Goal: Task Accomplishment & Management: Complete application form

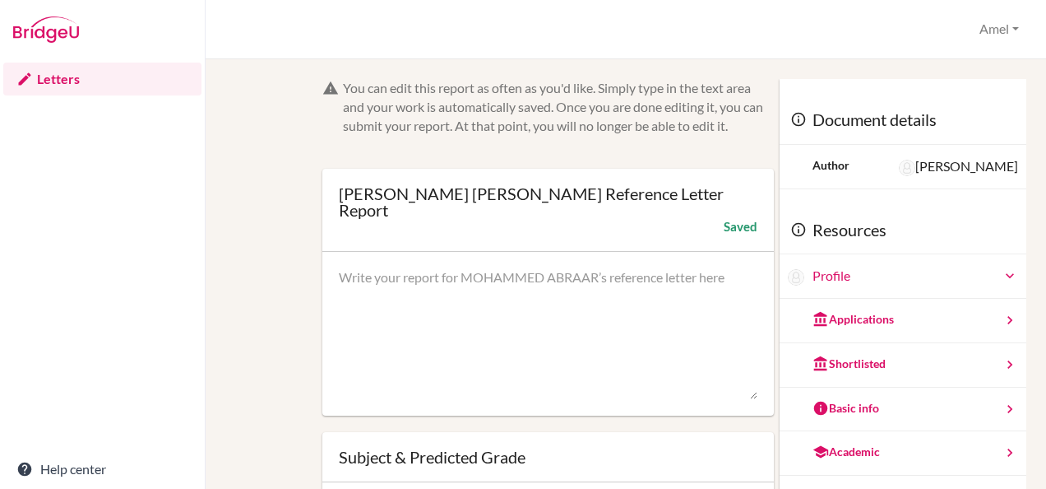
scroll to position [2, 0]
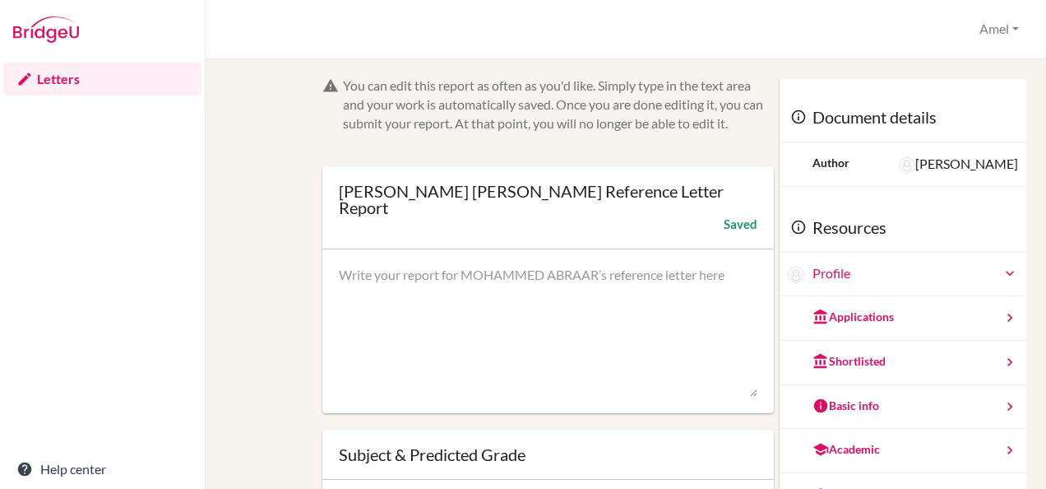
click at [390, 297] on textarea at bounding box center [548, 332] width 419 height 132
paste textarea "[Student’s First Name] is an enthusiastic and dedicated student in my French Ab…"
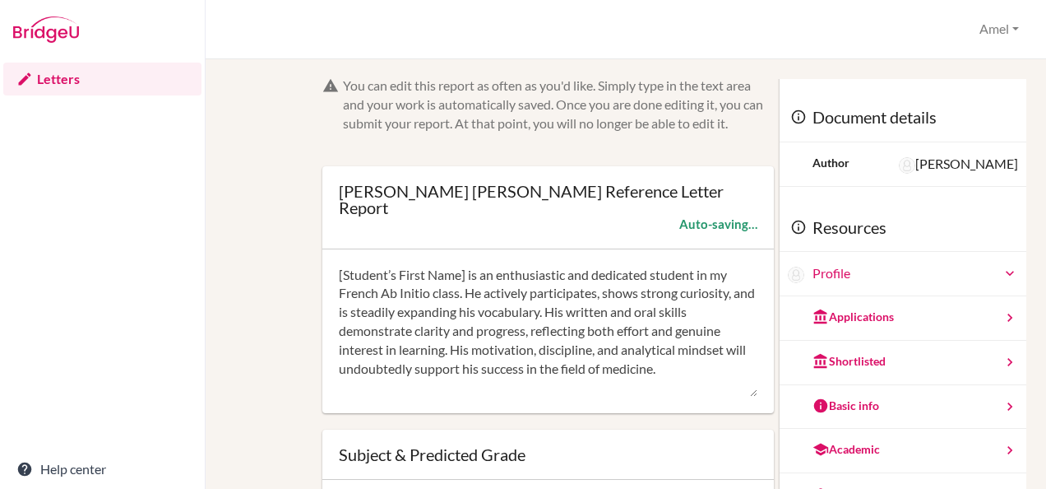
click at [465, 276] on textarea "[Student’s First Name] is an enthusiastic and dedicated student in my French Ab…" at bounding box center [548, 332] width 419 height 132
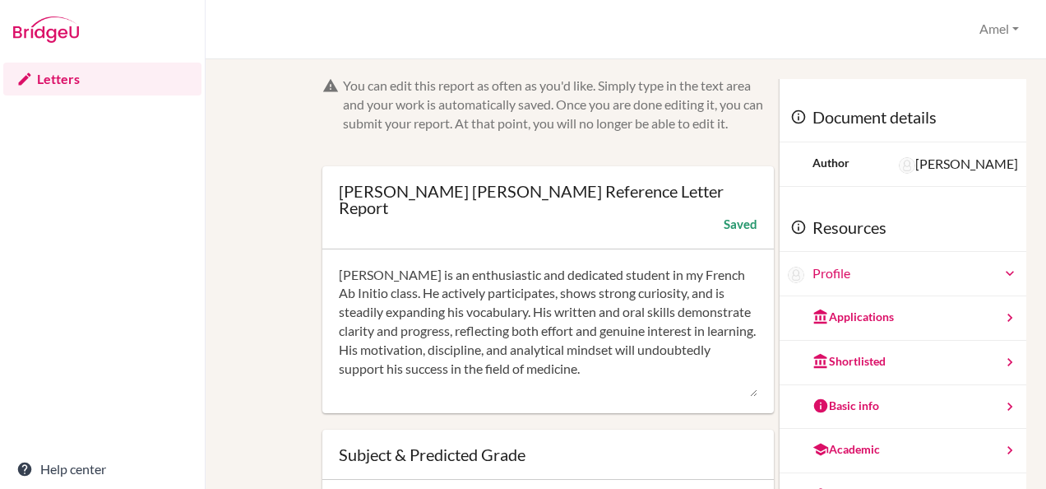
click at [588, 281] on textarea "[PERSON_NAME] is an enthusiastic and dedicated student in my French Ab Initio c…" at bounding box center [548, 332] width 419 height 132
click at [644, 342] on textarea "[PERSON_NAME] is an enthusiastic and dedicated student in my French Ab Initio c…" at bounding box center [548, 332] width 419 height 132
click at [697, 368] on textarea "[PERSON_NAME] is an enthusiastic and dedicated student in my French Ab Initio c…" at bounding box center [548, 332] width 419 height 132
type textarea "[PERSON_NAME] is an enthusiastic and dedicated student in my French Ab Initio c…"
click at [724, 225] on div "Saved" at bounding box center [741, 223] width 34 height 16
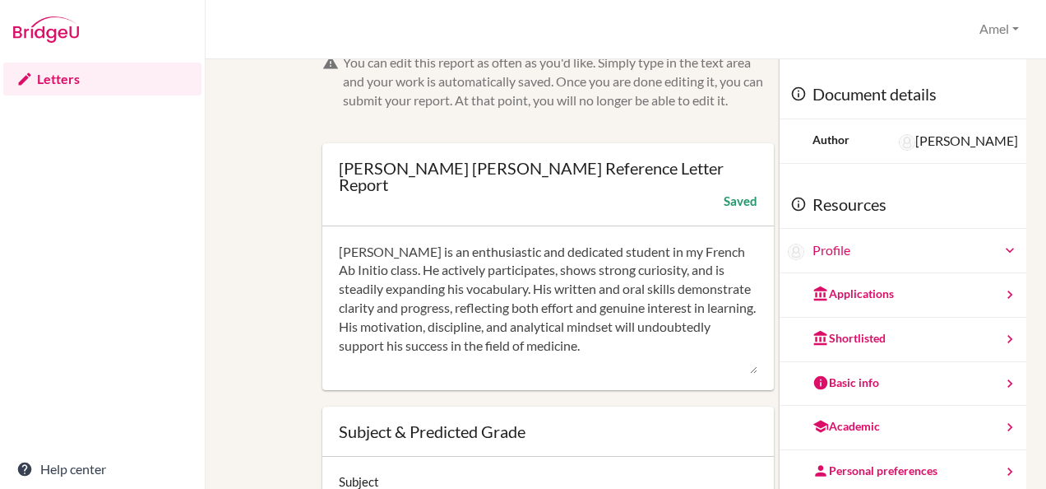
scroll to position [0, 0]
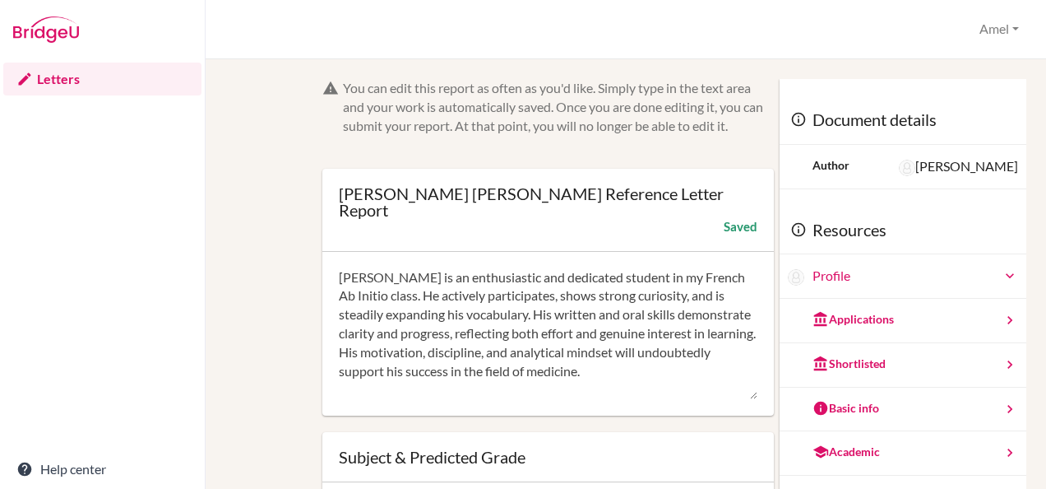
click at [44, 33] on img at bounding box center [46, 29] width 66 height 26
click at [977, 25] on button "Amel" at bounding box center [999, 29] width 54 height 30
click at [924, 61] on link "Profile" at bounding box center [961, 66] width 130 height 26
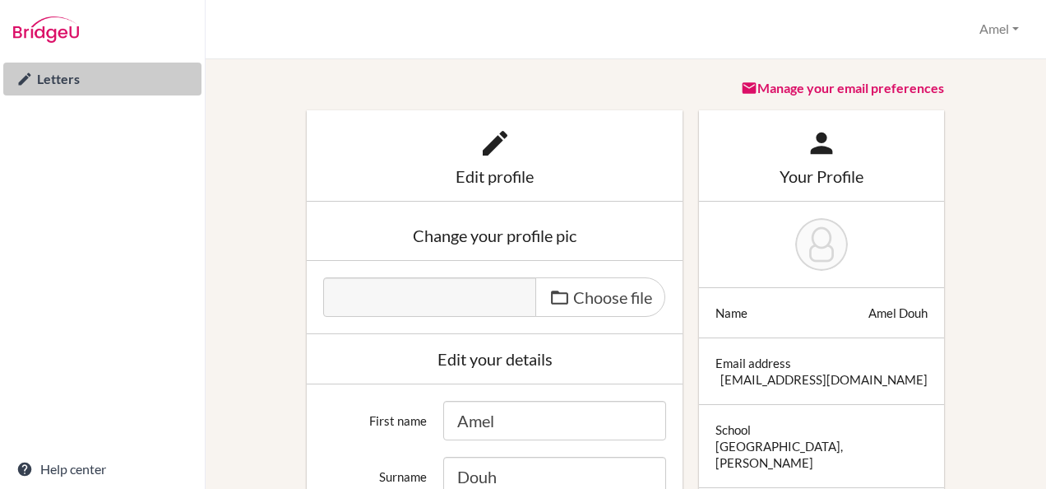
click at [74, 74] on link "Letters" at bounding box center [102, 79] width 198 height 33
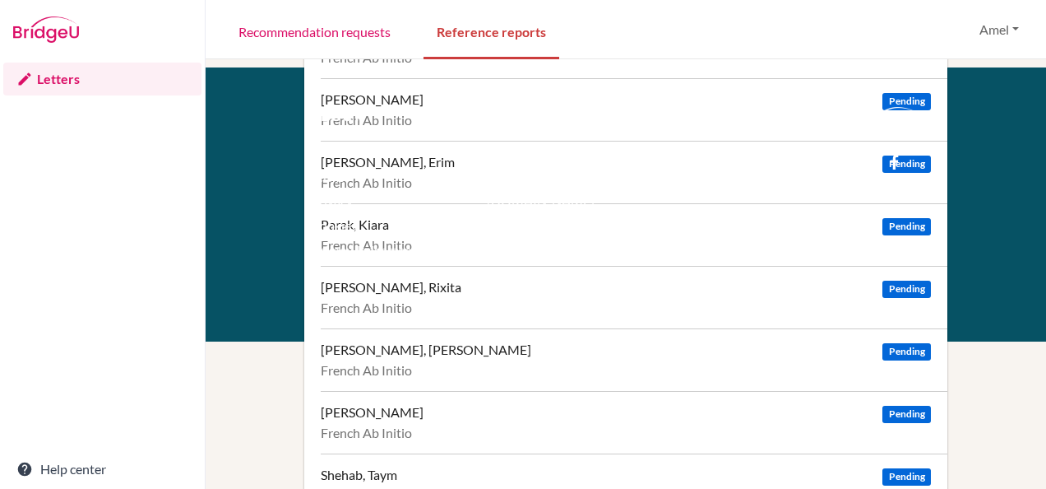
scroll to position [523, 0]
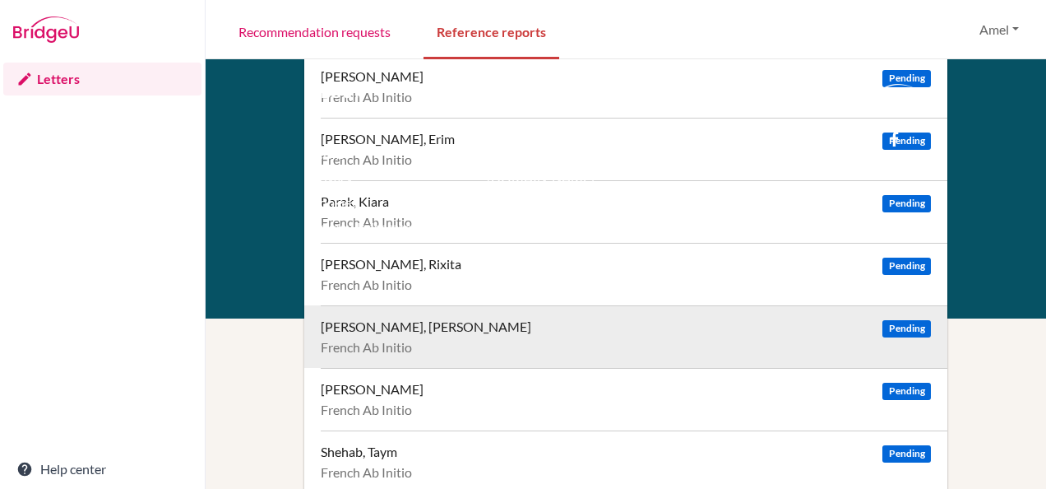
click at [455, 323] on div "SHANAWAZ, MOHAMMED ABRAAR" at bounding box center [426, 326] width 211 height 16
click at [444, 326] on div "SHANAWAZ, MOHAMMED ABRAAR" at bounding box center [426, 326] width 211 height 16
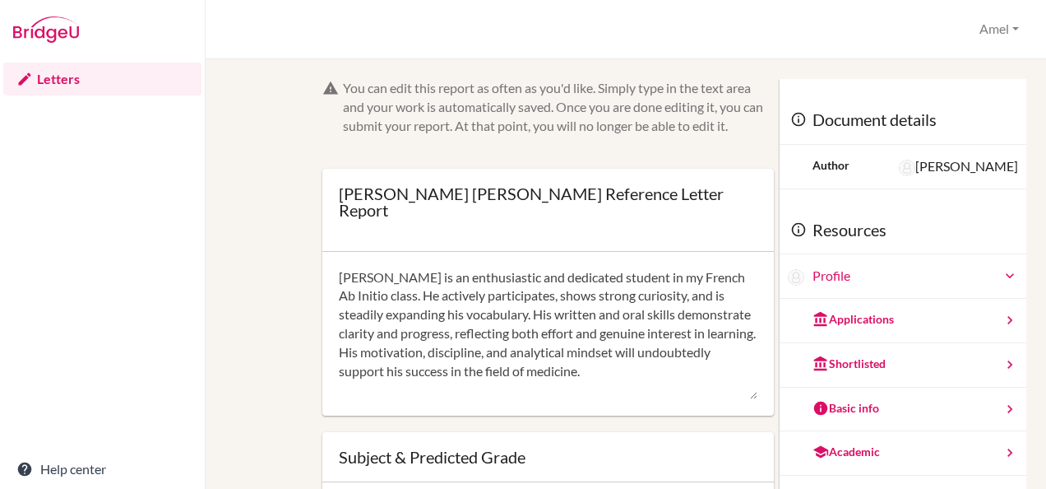
scroll to position [163, 0]
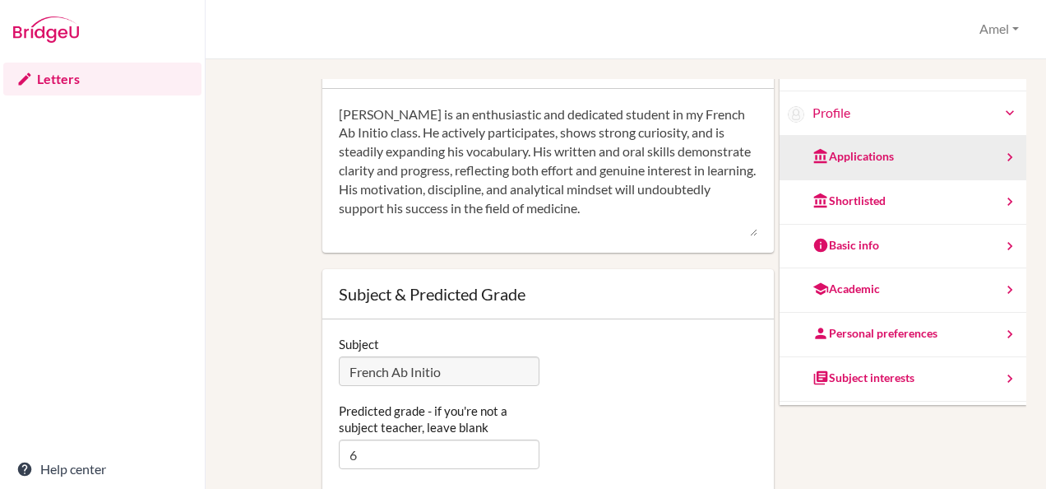
click at [860, 151] on div "Applications" at bounding box center [853, 156] width 81 height 16
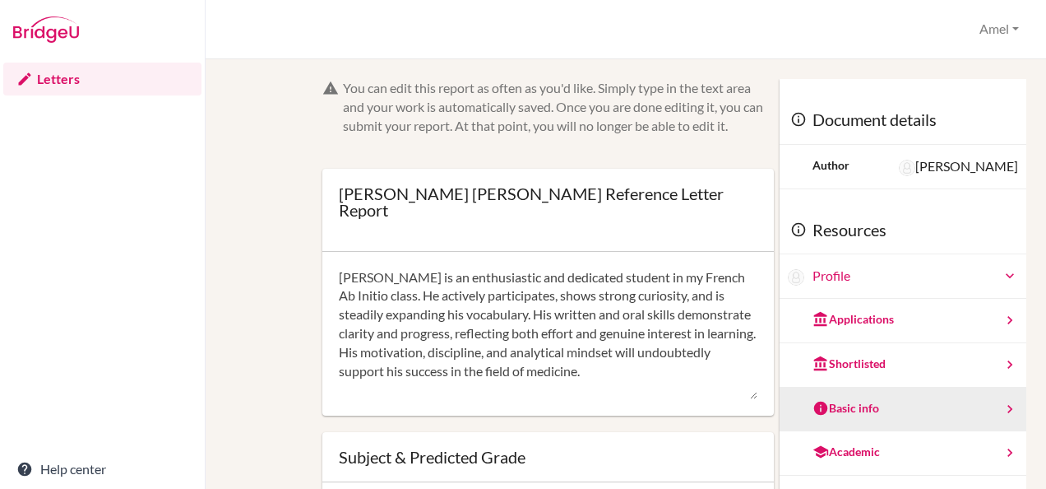
click at [901, 406] on div "Basic info" at bounding box center [903, 409] width 247 height 44
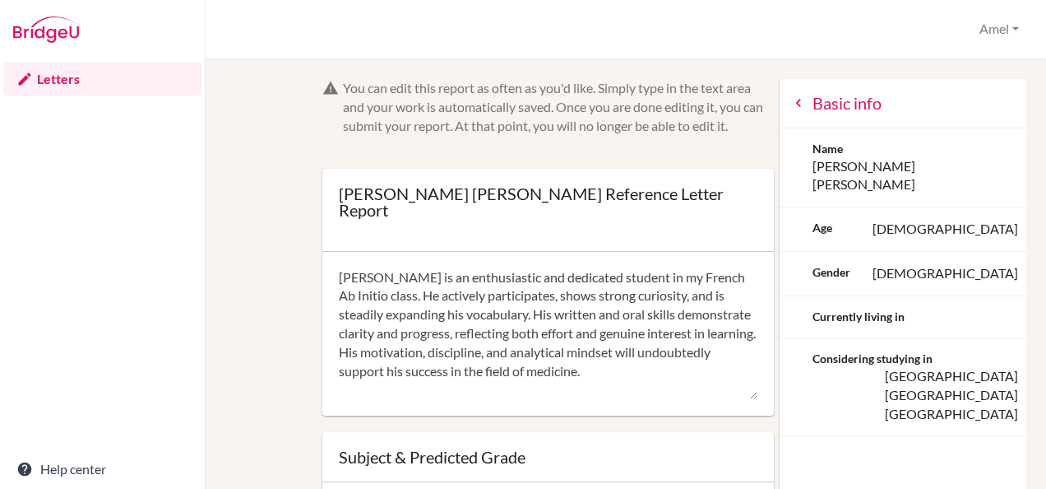
click at [791, 97] on div "Basic info" at bounding box center [903, 103] width 247 height 49
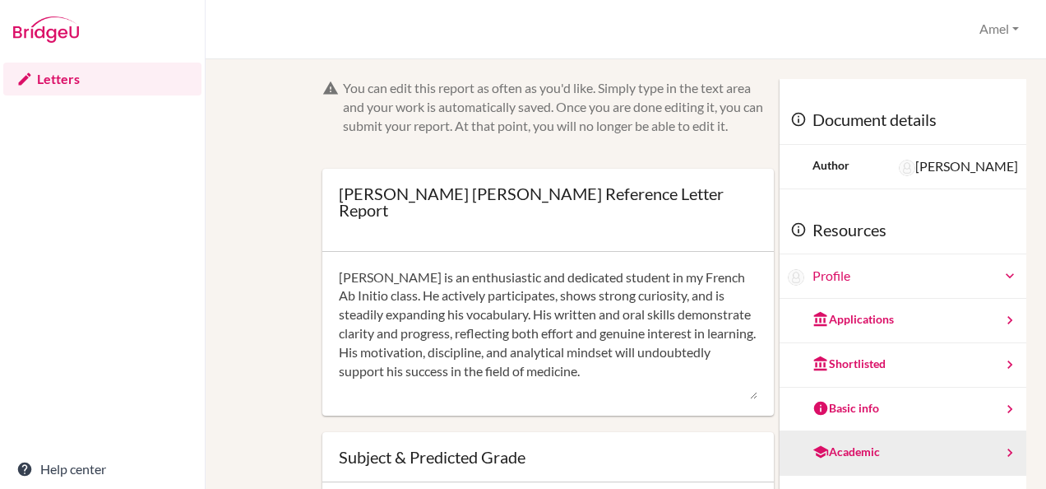
scroll to position [82, 0]
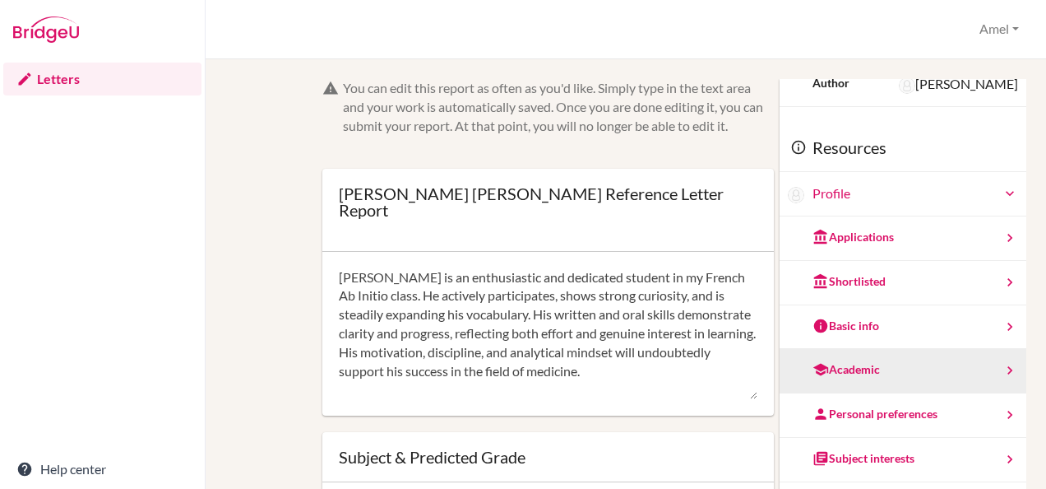
click at [862, 377] on div "Academic" at bounding box center [903, 371] width 247 height 44
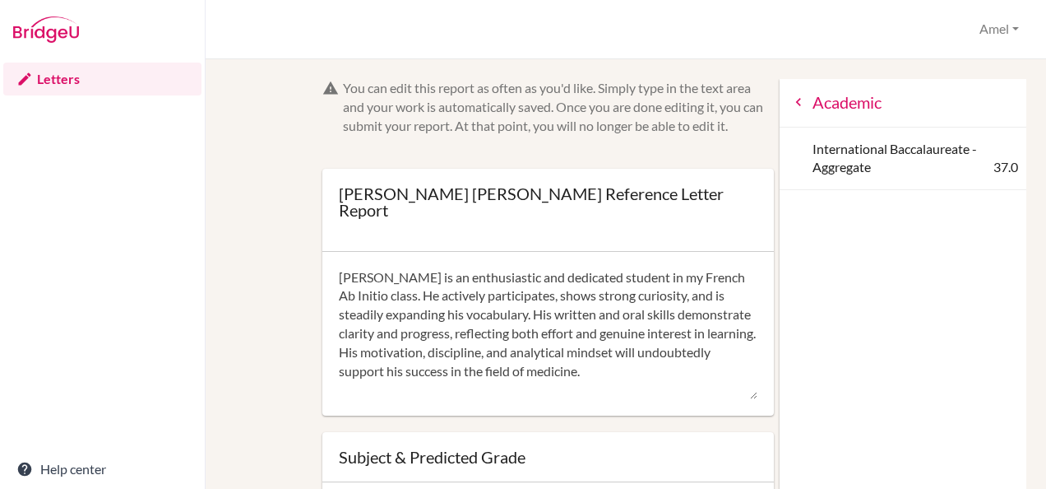
scroll to position [2, 0]
click at [790, 100] on icon at bounding box center [798, 101] width 16 height 16
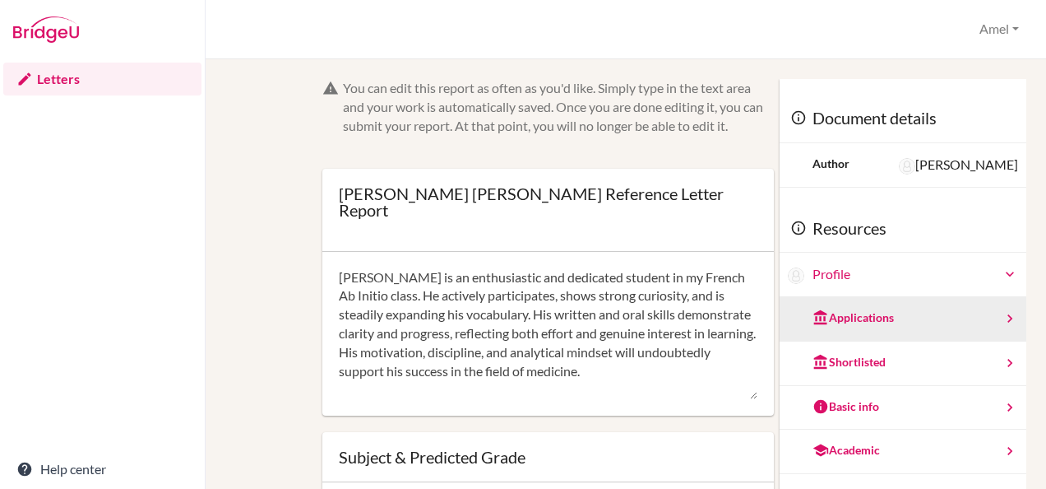
scroll to position [82, 0]
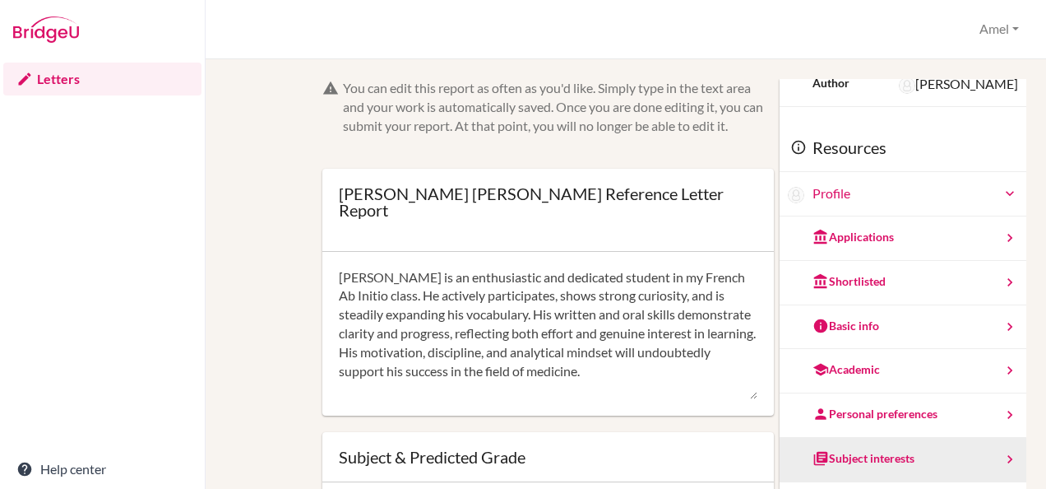
click at [872, 461] on div "Subject interests" at bounding box center [864, 458] width 102 height 16
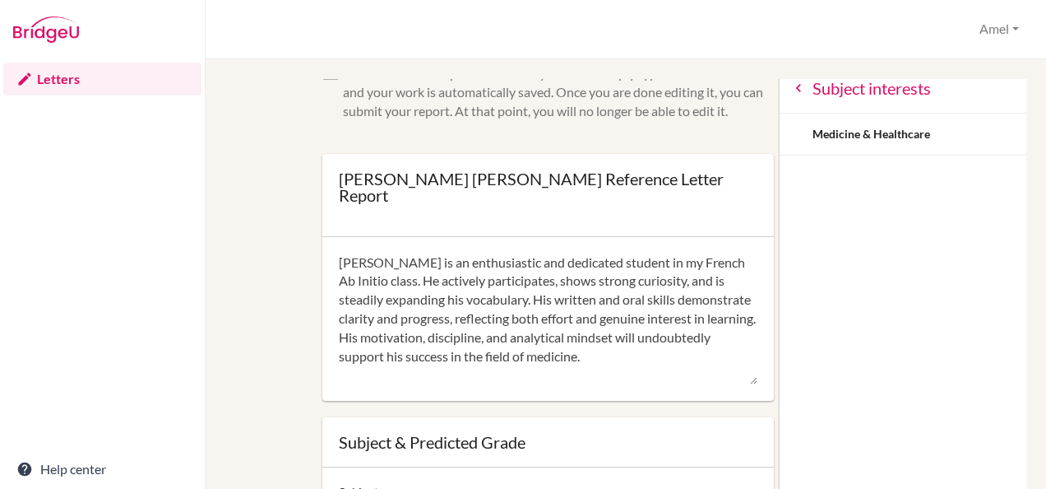
scroll to position [0, 0]
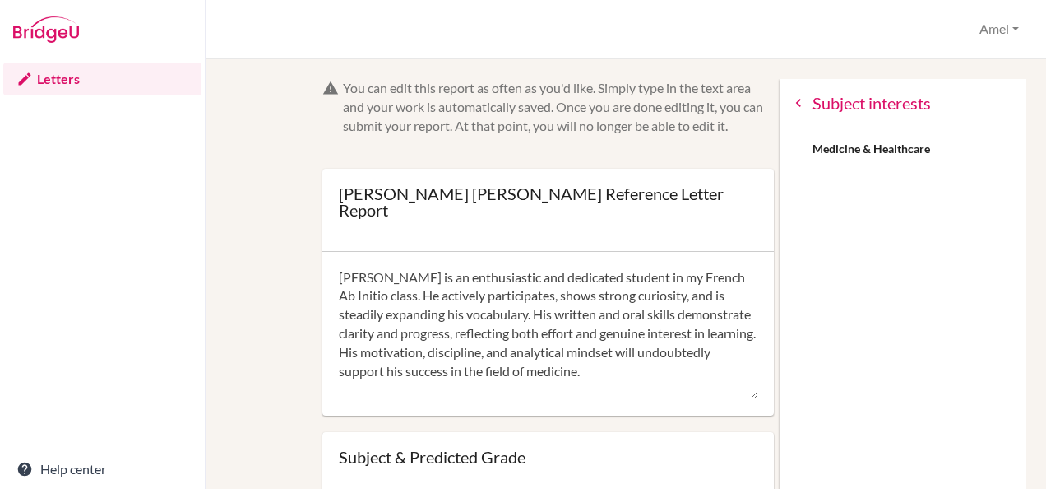
click at [790, 104] on icon at bounding box center [798, 103] width 16 height 16
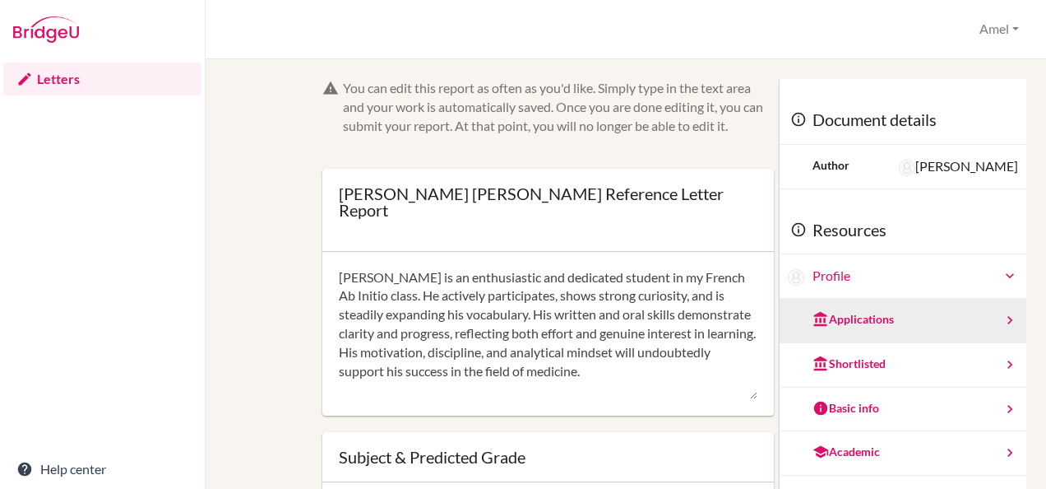
click at [849, 320] on div "Applications" at bounding box center [853, 319] width 81 height 16
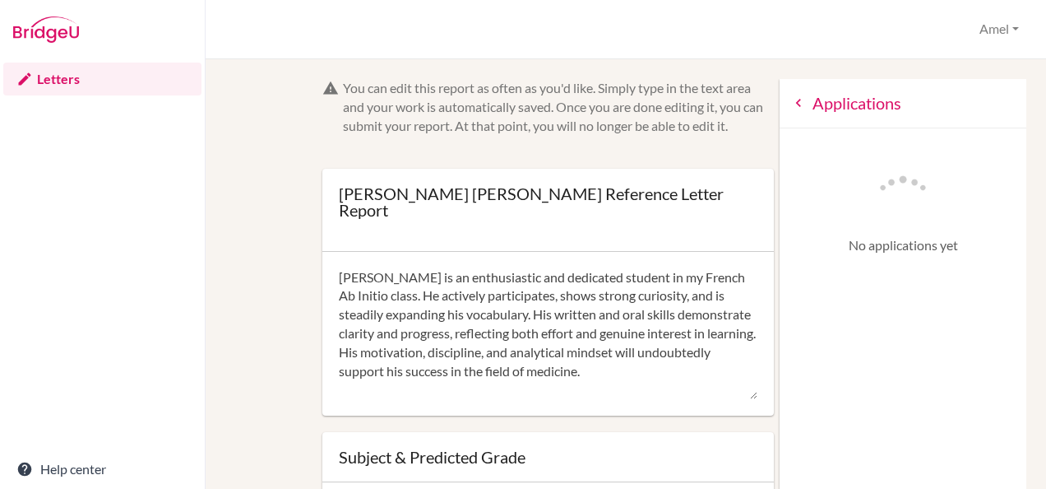
click at [790, 102] on icon at bounding box center [798, 103] width 16 height 16
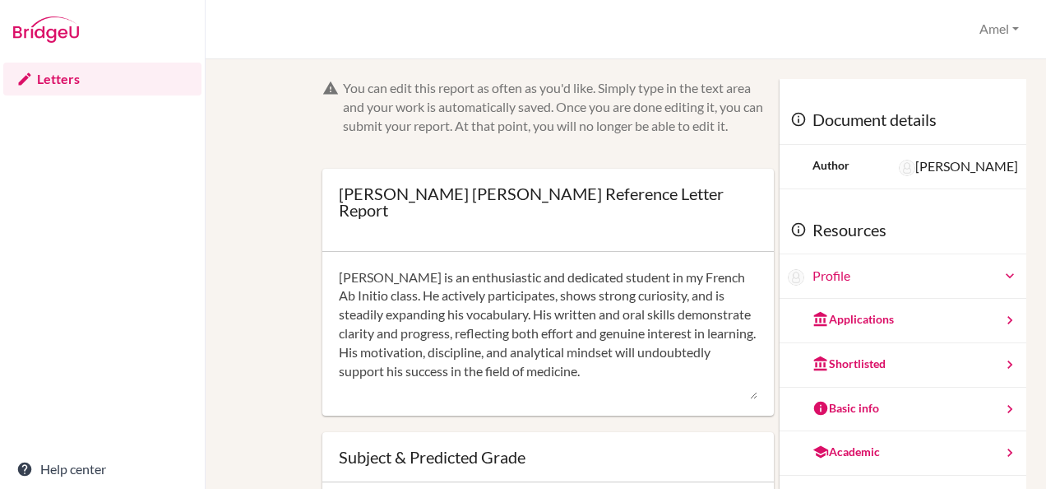
click at [702, 138] on form "You can edit this report as often as you'd like. Simply type in the text area a…" at bounding box center [548, 372] width 452 height 586
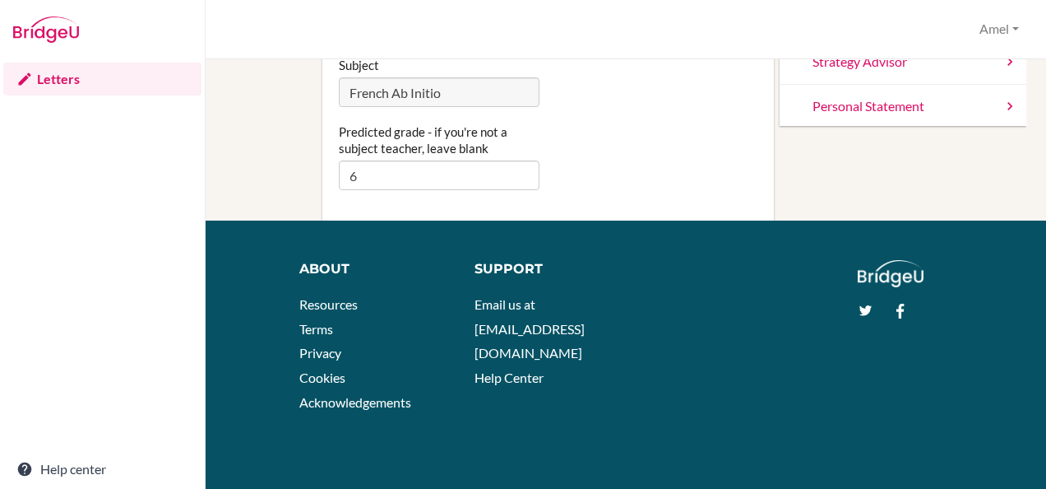
scroll to position [163, 0]
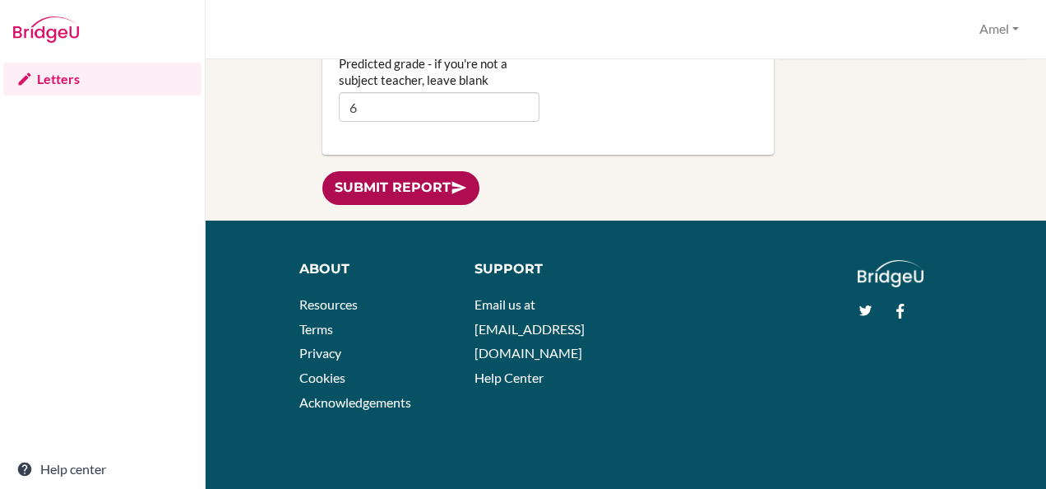
click at [430, 187] on link "Submit report" at bounding box center [400, 188] width 157 height 34
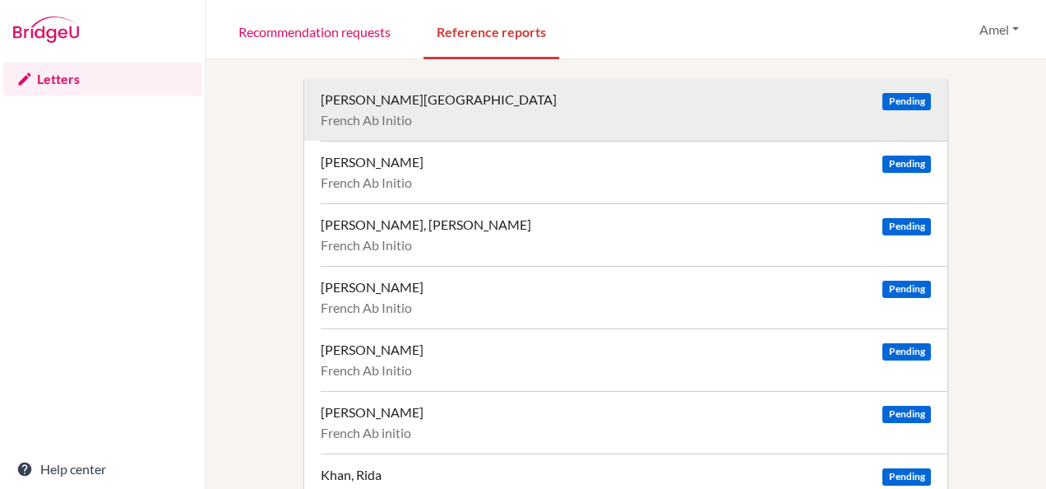
click at [382, 99] on div "Dabas, Soaham" at bounding box center [439, 99] width 236 height 16
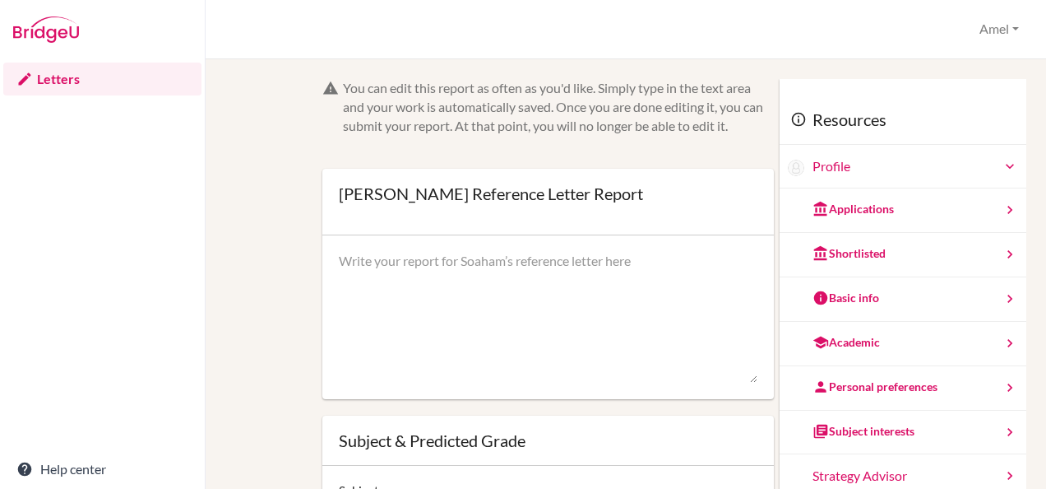
click at [507, 258] on textarea at bounding box center [548, 318] width 419 height 132
click at [421, 285] on textarea at bounding box center [548, 318] width 419 height 132
paste textarea "[Student’s First Name] is an enthusiastic and dedicated student in my French Ab…"
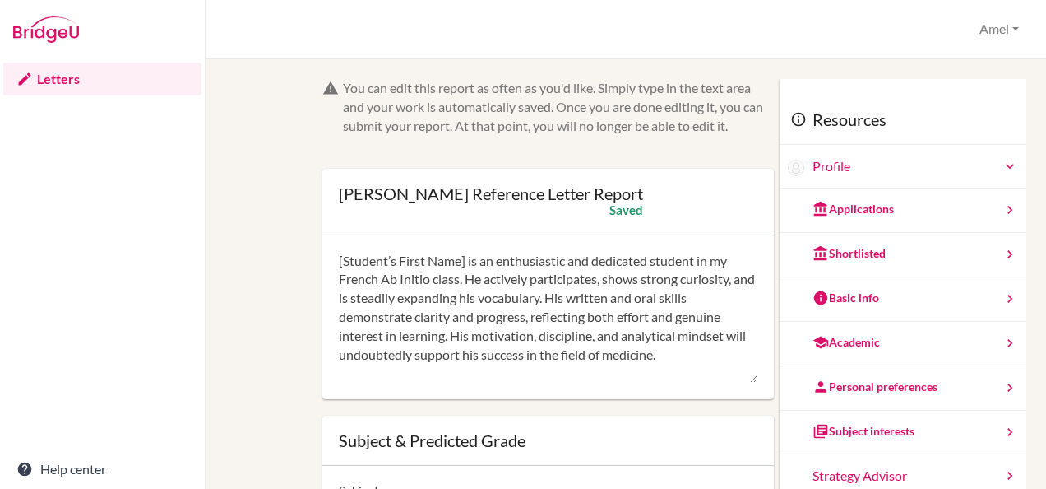
click at [457, 259] on textarea "[Student’s First Name] is an enthusiastic and dedicated student in my French Ab…" at bounding box center [548, 318] width 419 height 132
click at [661, 376] on textarea "[PERSON_NAME] is an enthusiastic and dedicated student in my French Ab Initio c…" at bounding box center [548, 318] width 419 height 132
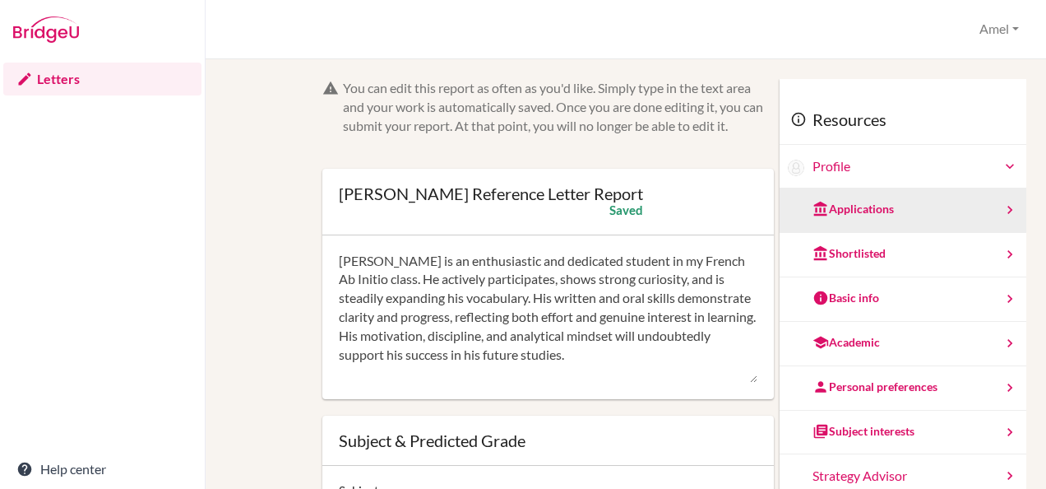
type textarea "[PERSON_NAME] is an enthusiastic and dedicated student in my French Ab Initio c…"
click at [905, 213] on div "Applications" at bounding box center [903, 210] width 247 height 44
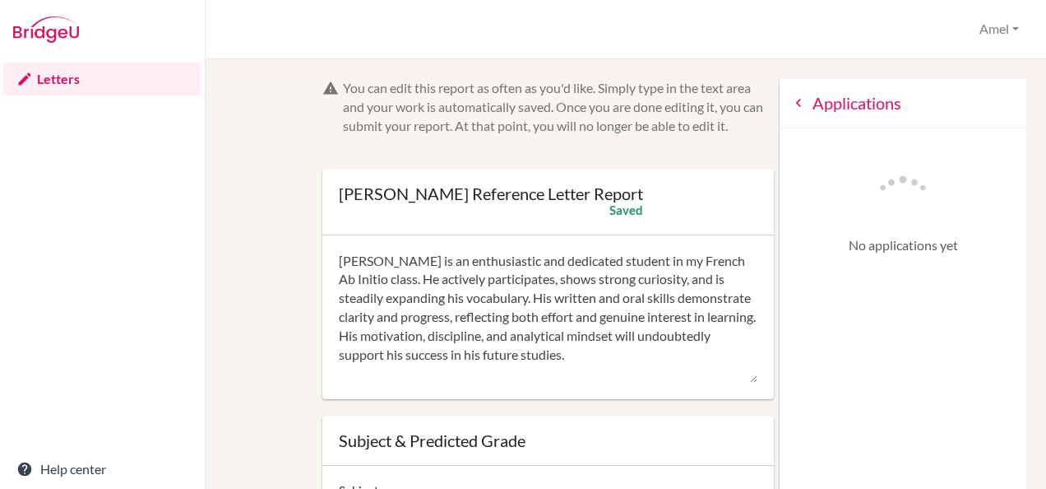
click at [790, 95] on icon at bounding box center [798, 103] width 16 height 16
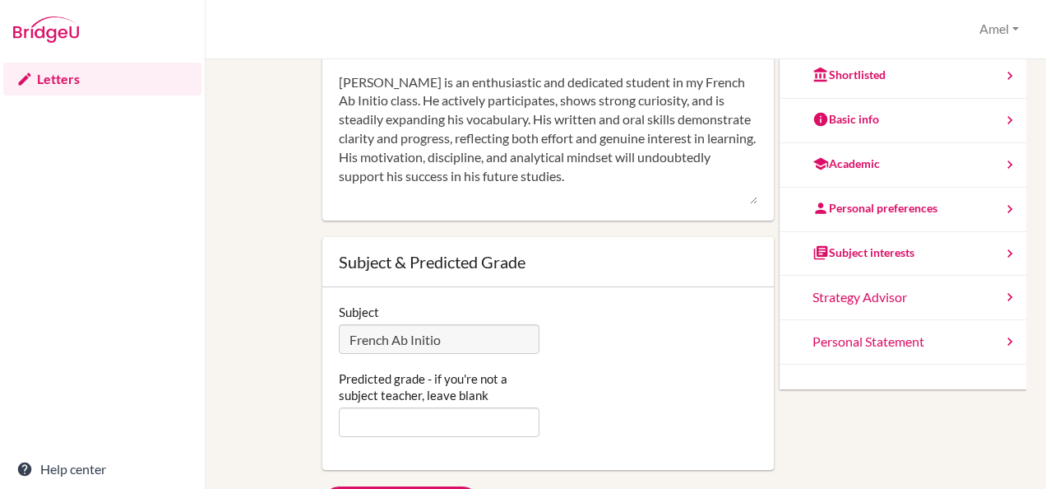
scroll to position [33, 0]
click at [442, 421] on input "Predicted grade - if you're not a subject teacher, leave blank" at bounding box center [439, 421] width 201 height 30
type input "6"
click at [596, 410] on div "Predicted grade - if you're not a subject teacher, leave blank 6" at bounding box center [548, 402] width 435 height 67
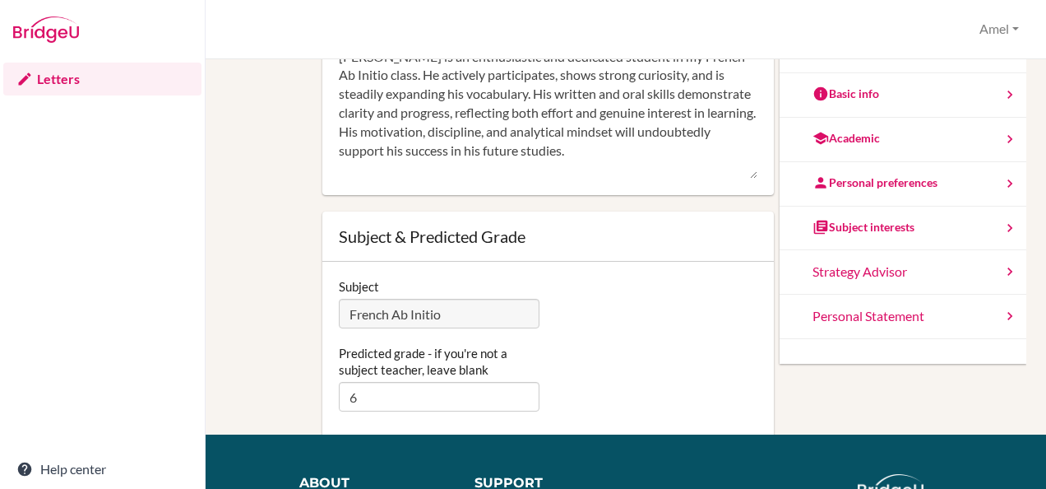
scroll to position [146, 0]
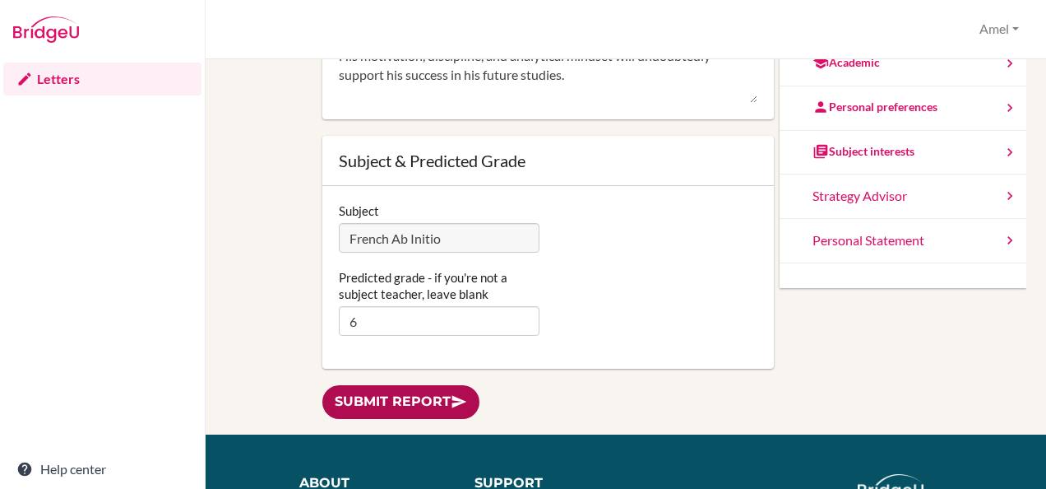
click at [390, 396] on link "Submit report" at bounding box center [400, 402] width 157 height 34
